Goal: Task Accomplishment & Management: Manage account settings

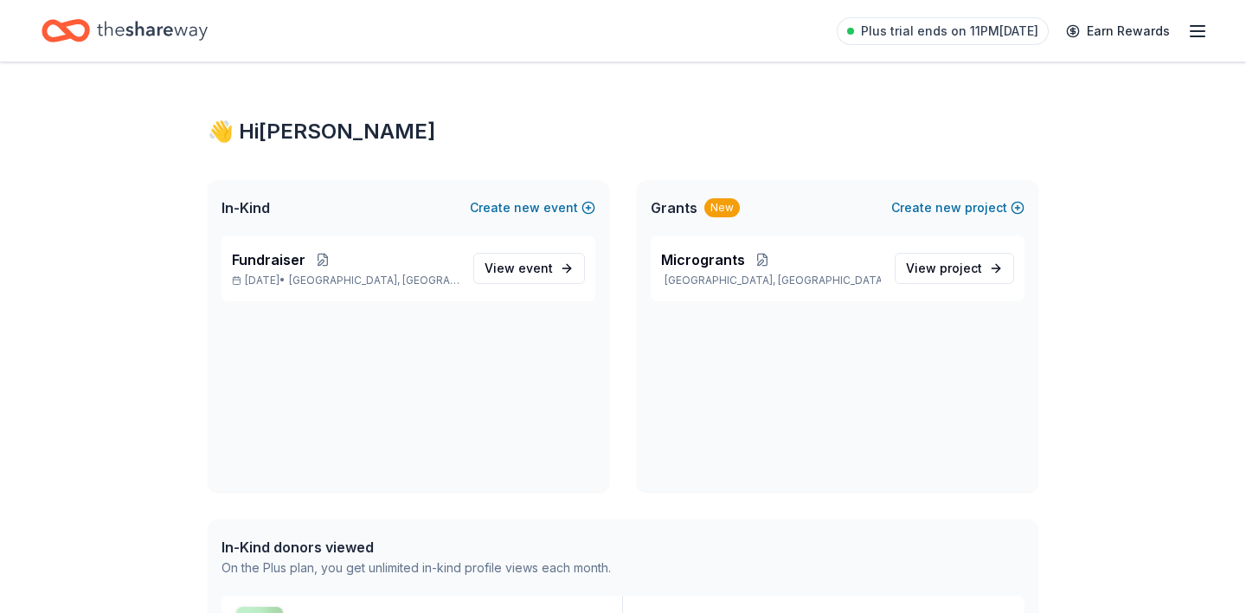
click at [1192, 31] on icon "button" at bounding box center [1197, 31] width 21 height 21
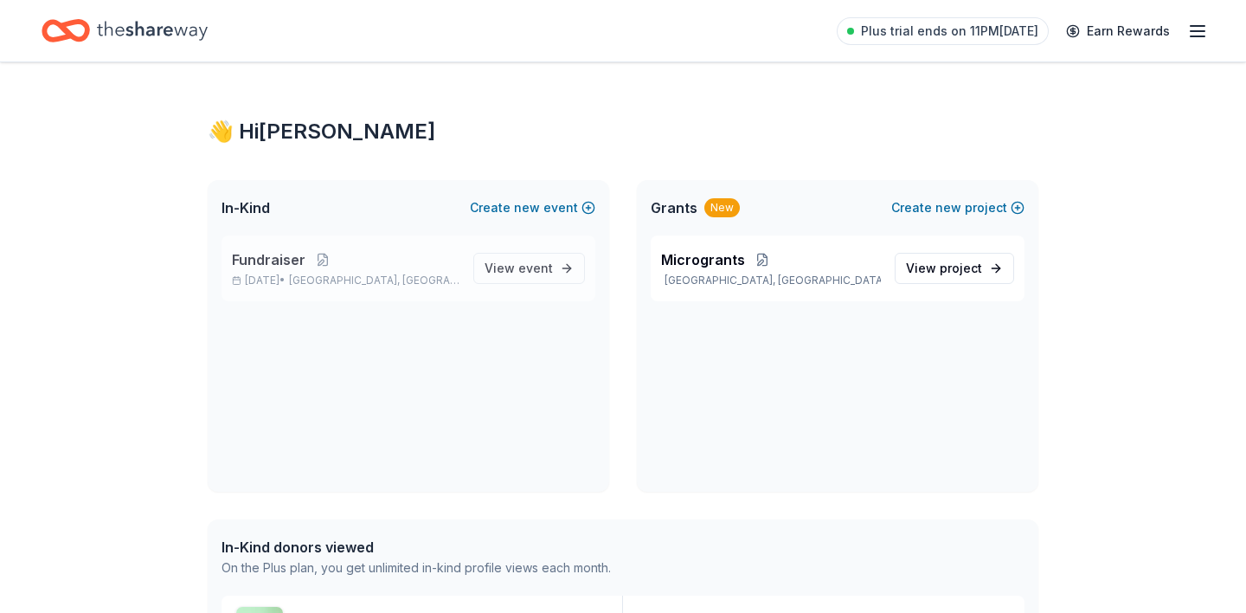
click at [273, 260] on span "Fundraiser" at bounding box center [269, 259] width 74 height 21
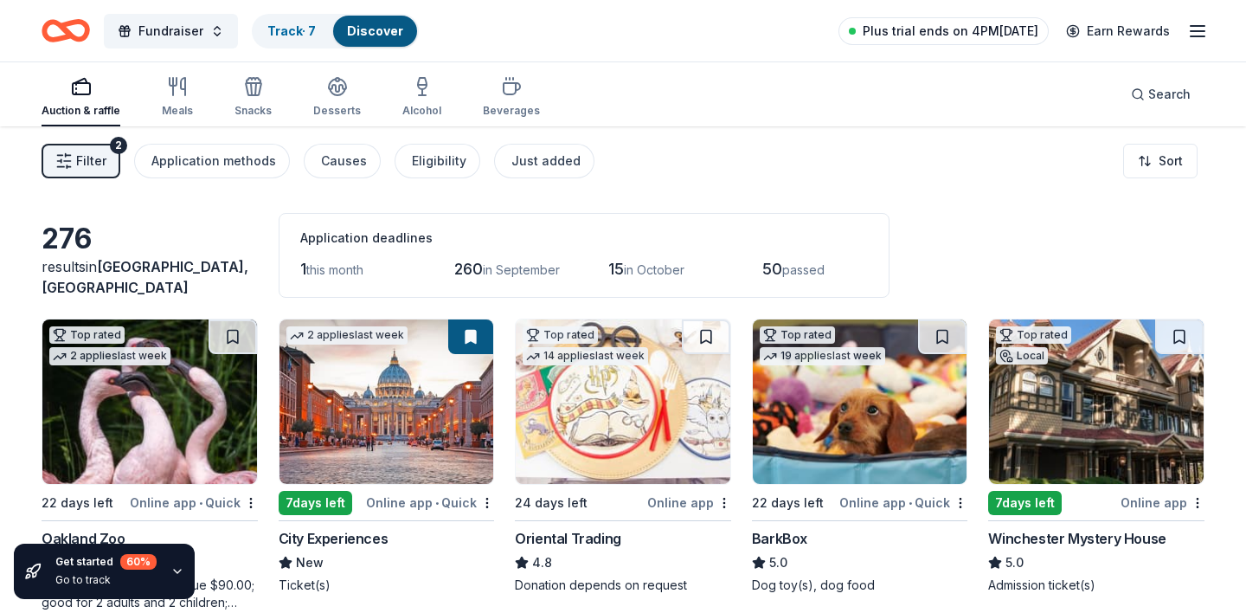
click at [1008, 35] on span "Plus trial ends on 4PM[DATE]" at bounding box center [951, 31] width 176 height 21
click at [916, 34] on span "Plus trial ends on 4PM[DATE]" at bounding box center [951, 31] width 176 height 21
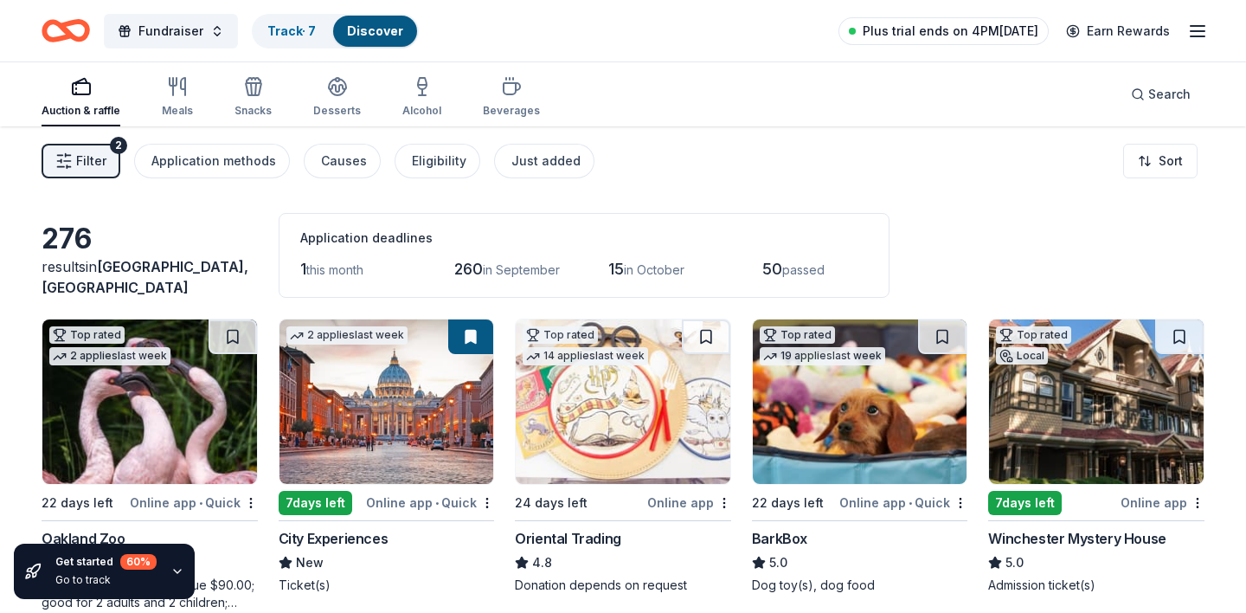
click at [916, 34] on span "Plus trial ends on 4PM[DATE]" at bounding box center [951, 31] width 176 height 21
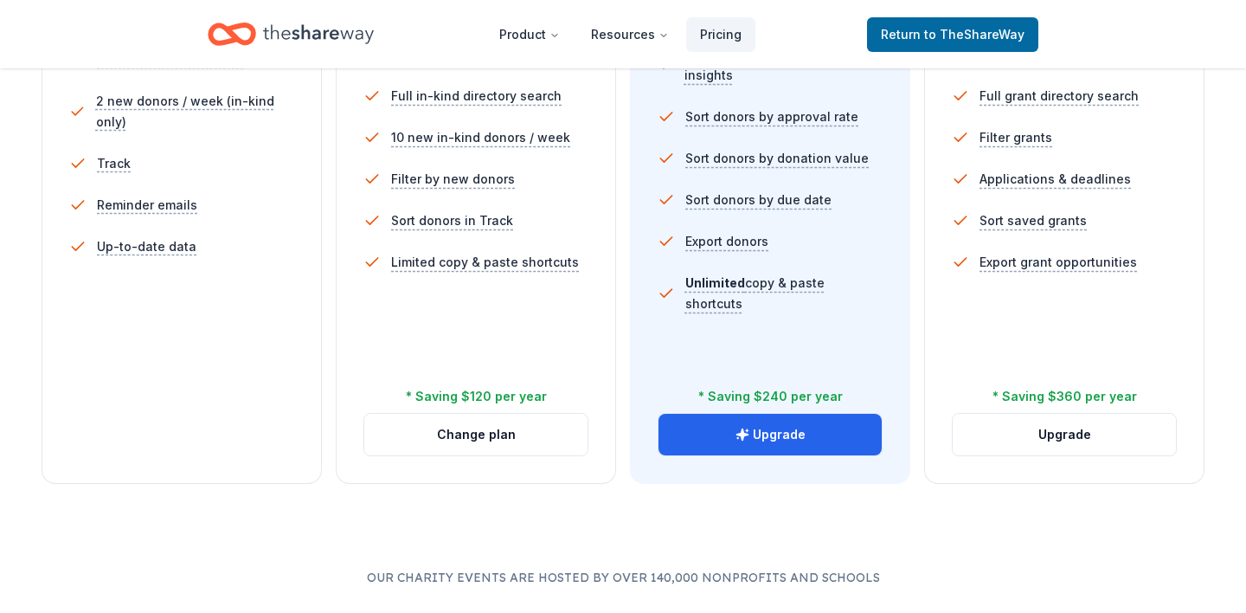
scroll to position [598, 0]
click at [487, 433] on button "Change plan" at bounding box center [475, 434] width 223 height 42
